Goal: Find contact information: Find contact information

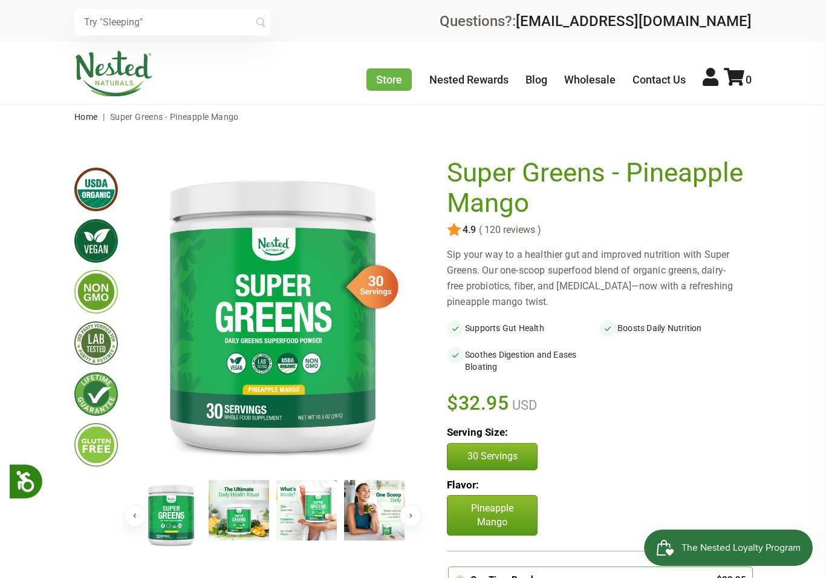
click at [812, 21] on div "× Recommended Products Previous 150 4.9 ( 150 reviews ) [PERSON_NAME] Gentle Sl…" at bounding box center [413, 21] width 826 height 42
click at [29, 32] on div "× Recommended Products Previous 150 4.9 ( 150 reviews ) [PERSON_NAME] Gentle Sl…" at bounding box center [413, 21] width 826 height 42
click at [811, 32] on div "× Recommended Products Previous 150 4.9 ( 150 reviews ) [PERSON_NAME] Gentle Sl…" at bounding box center [413, 21] width 826 height 42
click at [812, 31] on div "× Recommended Products Previous 150 4.9 ( 150 reviews ) [PERSON_NAME] Gentle Sl…" at bounding box center [413, 21] width 826 height 42
click at [809, 13] on div "× Recommended Products Previous 150 4.9 ( 150 reviews ) [PERSON_NAME] Gentle Sl…" at bounding box center [413, 21] width 826 height 42
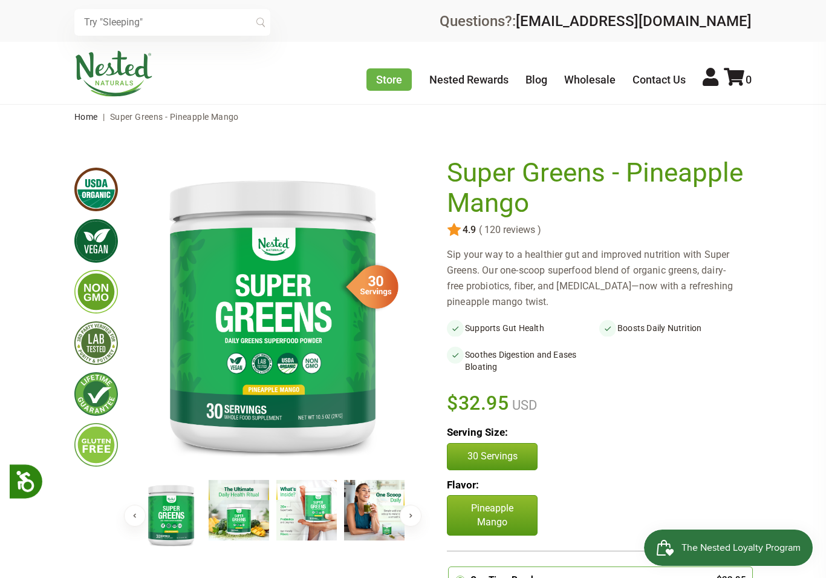
click at [795, 15] on div "× Recommended Products Previous 150 4.9 ( 150 reviews ) [PERSON_NAME] Gentle Sl…" at bounding box center [413, 21] width 826 height 42
click at [800, 27] on div "× Recommended Products Previous 150 4.9 ( 150 reviews ) [PERSON_NAME] Gentle Sl…" at bounding box center [413, 21] width 826 height 42
click at [805, 21] on div "× Recommended Products Previous 150 4.9 ( 150 reviews ) [PERSON_NAME] Gentle Sl…" at bounding box center [413, 21] width 826 height 42
click at [802, 21] on div "× Recommended Products Previous 150 4.9 ( 150 reviews ) [PERSON_NAME] Gentle Sl…" at bounding box center [413, 21] width 826 height 42
click at [807, 15] on div "× Recommended Products Previous 150 4.9 ( 150 reviews ) [PERSON_NAME] Gentle Sl…" at bounding box center [413, 21] width 826 height 42
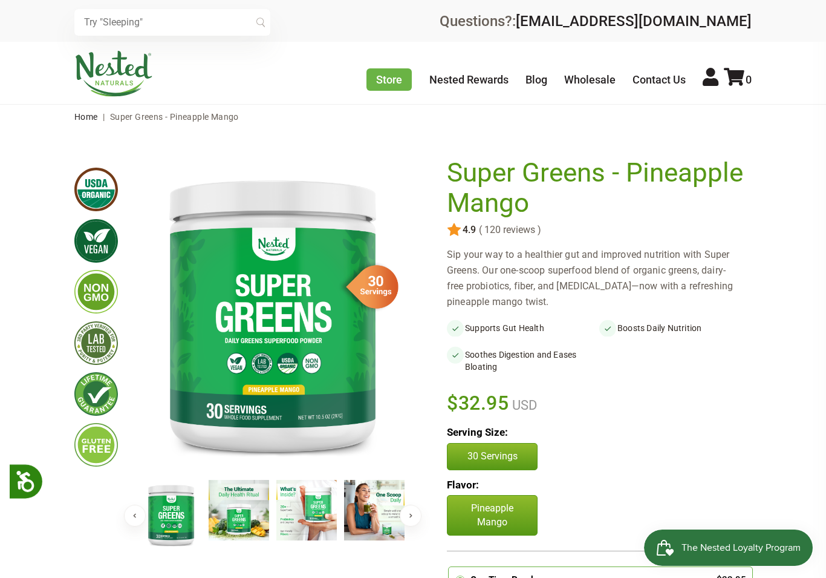
click at [13, 11] on div "× Recommended Products Previous 150 4.9 ( 150 reviews ) [PERSON_NAME] Gentle Sl…" at bounding box center [413, 21] width 826 height 42
click at [570, 27] on link "[EMAIL_ADDRESS][DOMAIN_NAME]" at bounding box center [634, 21] width 236 height 17
click at [809, 20] on div "× Recommended Products Previous 150 4.9 ( 150 reviews ) [PERSON_NAME] Gentle Sl…" at bounding box center [413, 21] width 826 height 42
click at [741, 544] on span "The Nested Loyalty Program" at bounding box center [741, 547] width 119 height 18
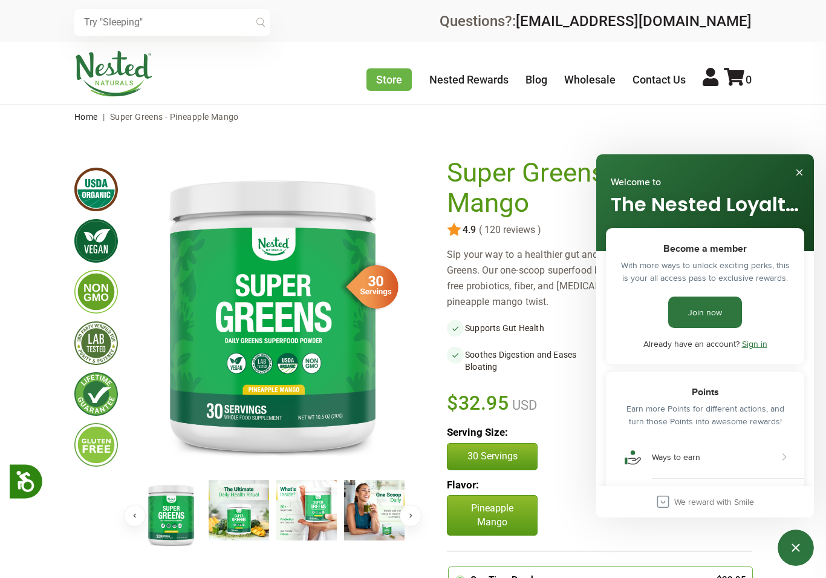
click at [806, 17] on div "× Recommended Products Previous 150 4.9 ( 150 reviews ) [PERSON_NAME] Gentle Sl…" at bounding box center [413, 21] width 826 height 42
click at [39, 24] on div "× Recommended Products Previous 150 4.9 ( 150 reviews ) [PERSON_NAME] Gentle Sl…" at bounding box center [413, 21] width 826 height 42
click at [34, 15] on div "× Recommended Products Previous 150 4.9 ( 150 reviews ) [PERSON_NAME] Gentle Sl…" at bounding box center [413, 21] width 826 height 42
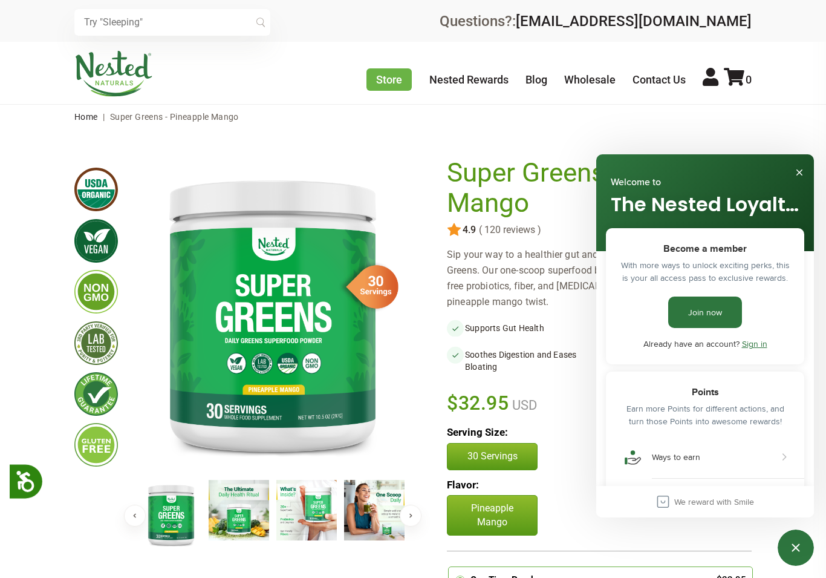
click at [806, 169] on button "Close" at bounding box center [799, 172] width 19 height 19
